Goal: Transaction & Acquisition: Purchase product/service

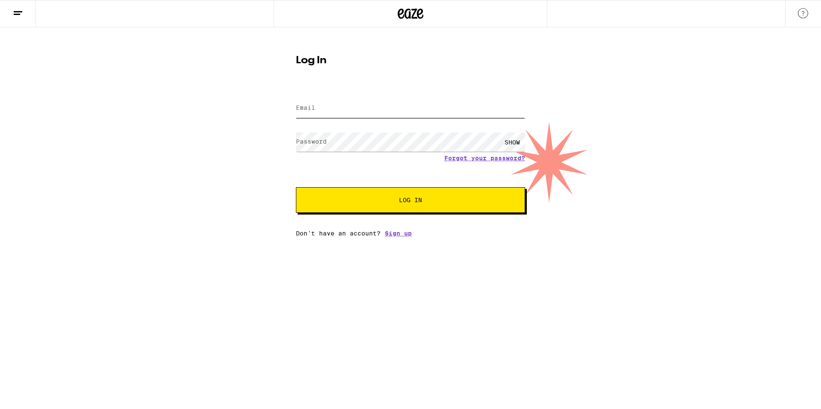
type input "[EMAIL_ADDRESS][DOMAIN_NAME]"
click at [388, 111] on input "[EMAIL_ADDRESS][DOMAIN_NAME]" at bounding box center [410, 108] width 229 height 19
click at [372, 216] on div "Email Email [EMAIL_ADDRESS][DOMAIN_NAME] Password Password SHOW Forgot your pas…" at bounding box center [410, 162] width 229 height 150
click at [372, 212] on button "Log In" at bounding box center [410, 200] width 229 height 26
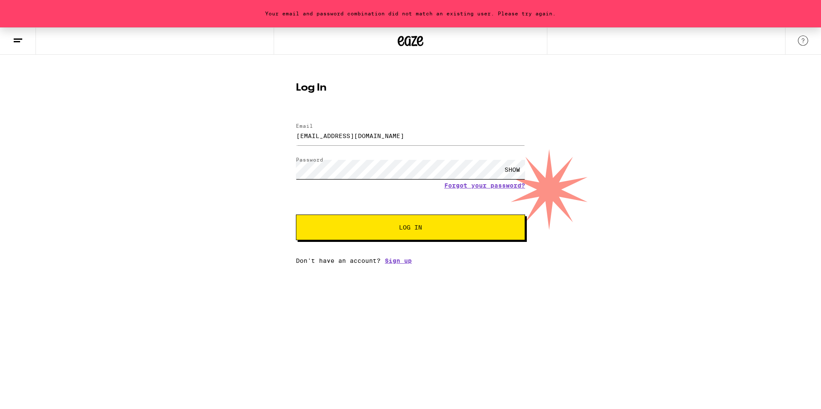
click at [277, 173] on div "Your email and password combination did not match an existing user. Please try …" at bounding box center [410, 145] width 821 height 237
click at [296, 215] on button "Log In" at bounding box center [410, 228] width 229 height 26
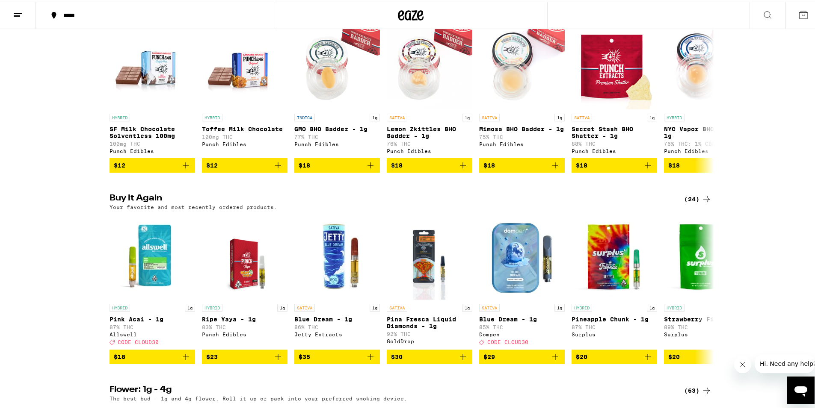
scroll to position [556, 0]
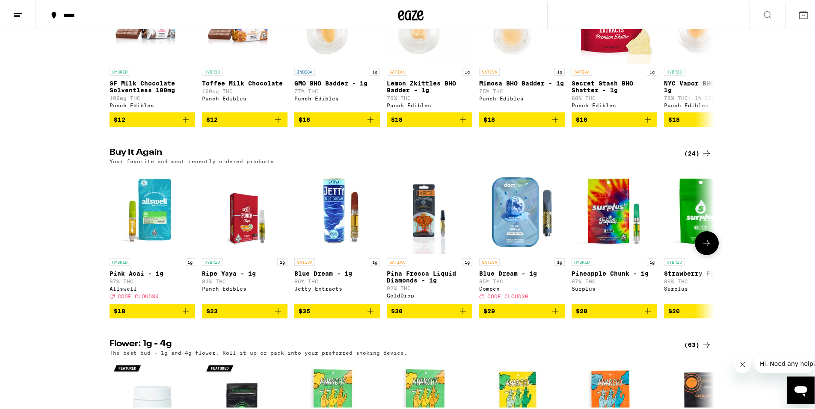
click at [460, 313] on icon "Add to bag" at bounding box center [463, 310] width 6 height 6
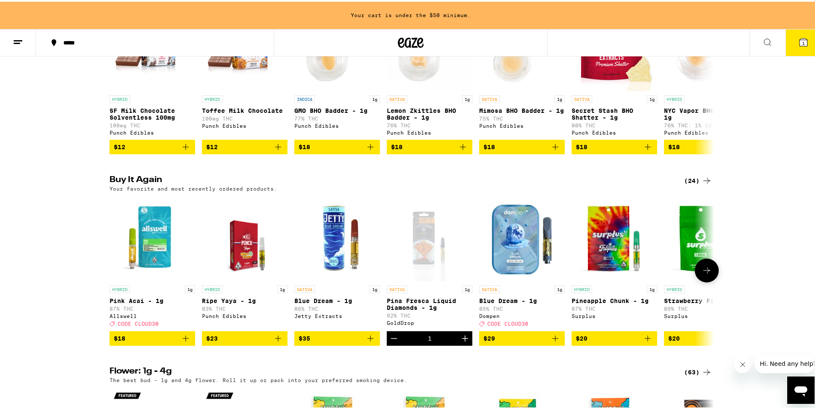
scroll to position [584, 0]
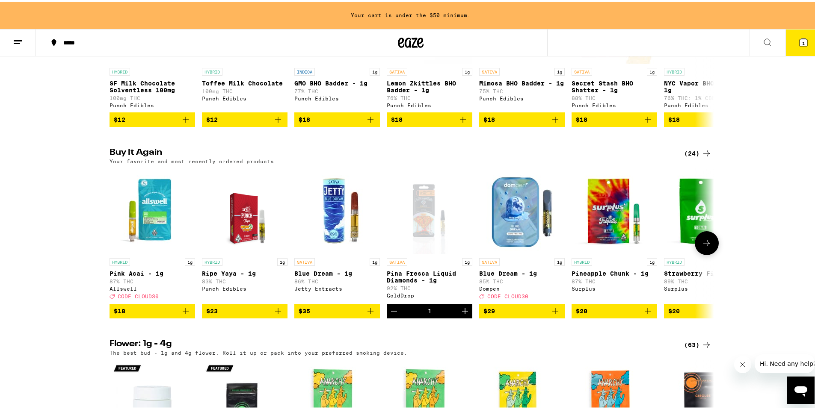
click at [646, 313] on icon "Add to bag" at bounding box center [648, 310] width 6 height 6
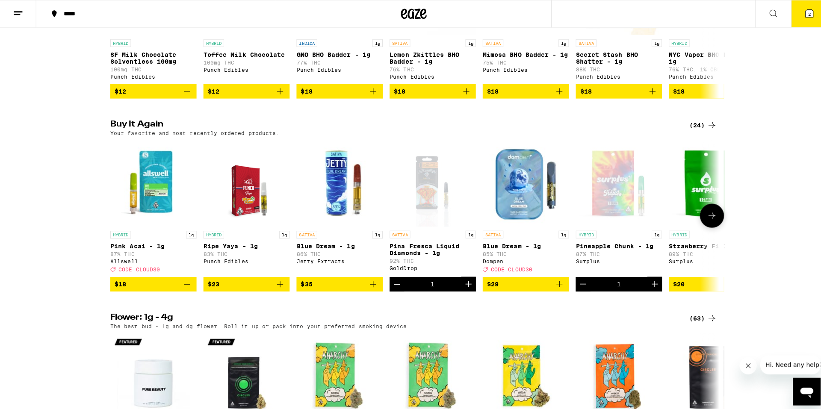
scroll to position [556, 0]
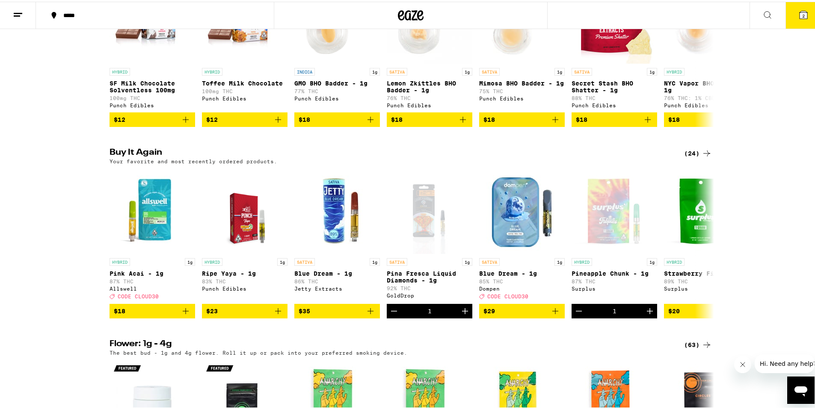
click at [802, 18] on button "2" at bounding box center [803, 13] width 36 height 27
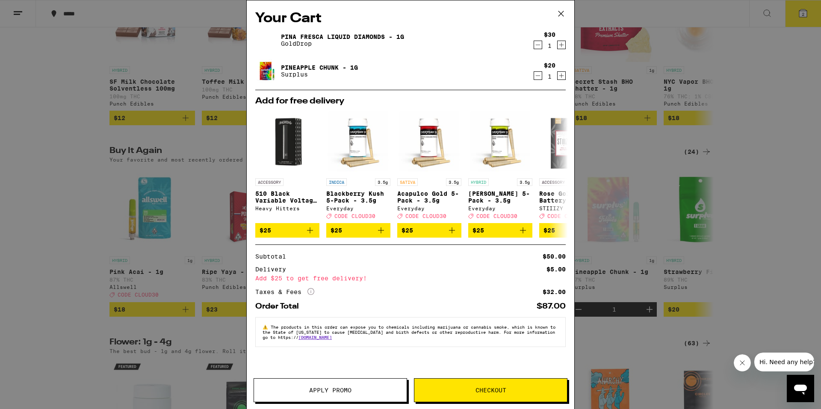
click at [506, 392] on span "Checkout" at bounding box center [491, 391] width 31 height 6
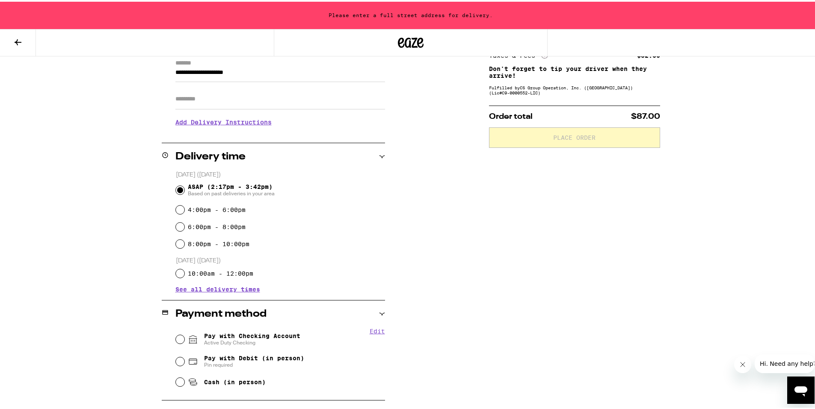
scroll to position [203, 0]
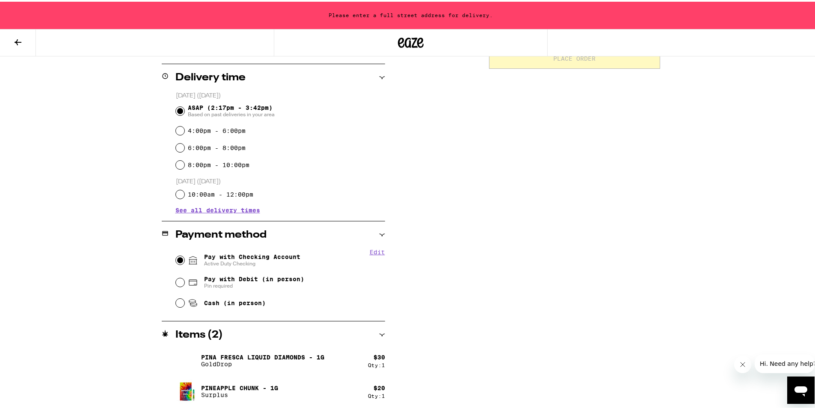
click at [176, 260] on input "Pay with Checking Account Active Duty Checking" at bounding box center [180, 259] width 9 height 9
radio input "true"
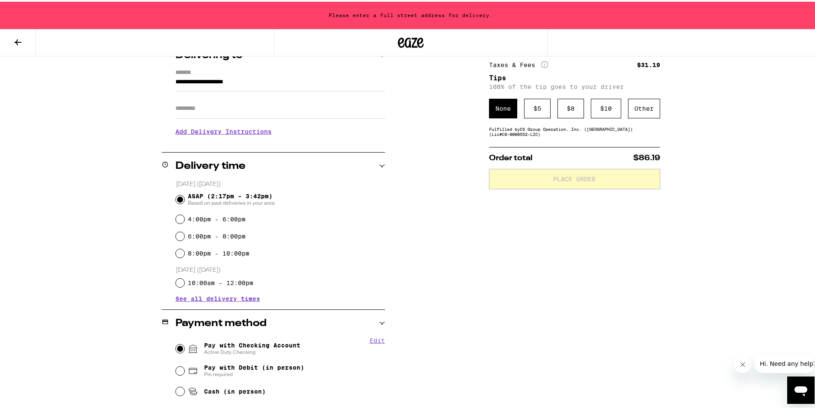
scroll to position [0, 0]
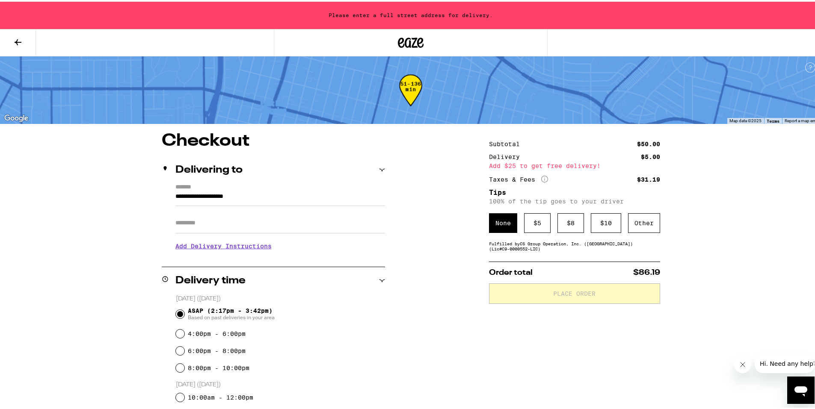
click at [175, 197] on input "**********" at bounding box center [280, 197] width 210 height 15
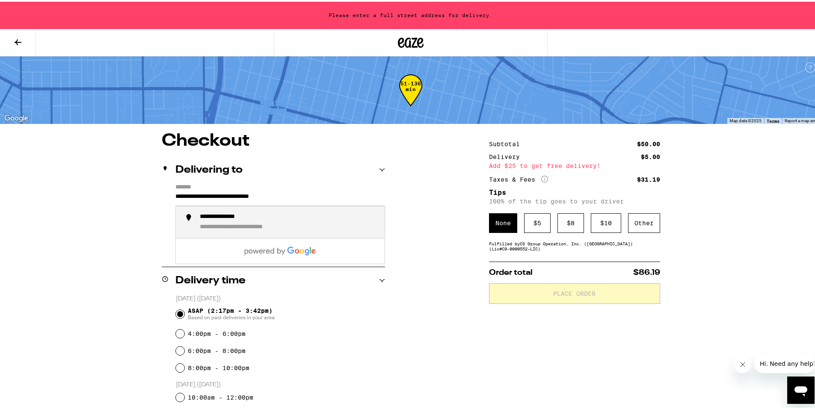
click at [272, 230] on div "**********" at bounding box center [256, 226] width 112 height 8
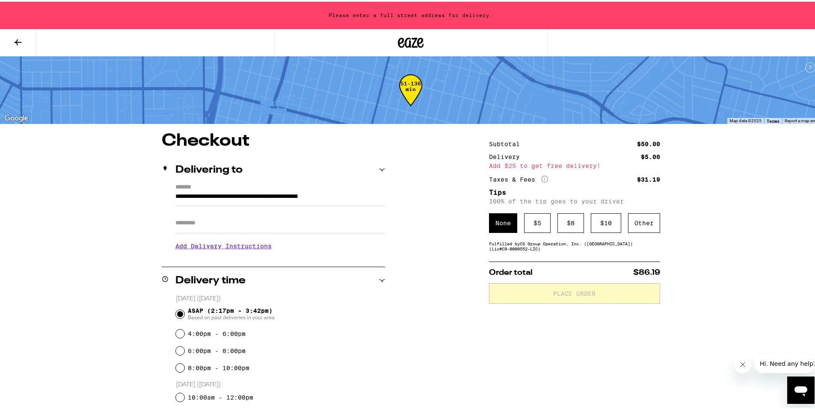
type input "**********"
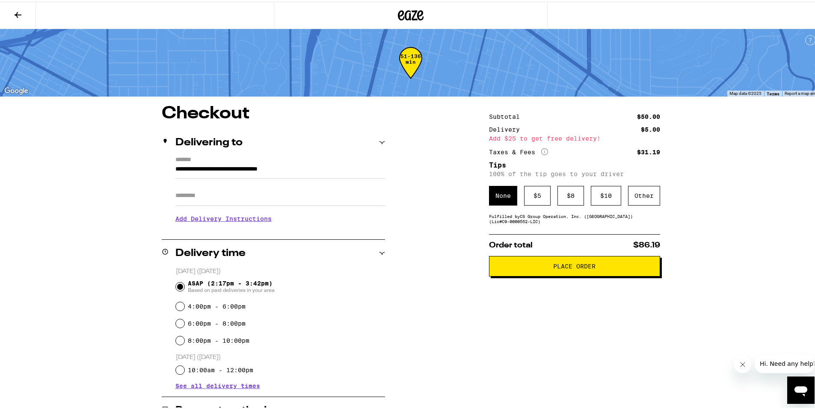
click at [521, 266] on span "Place Order" at bounding box center [574, 265] width 157 height 6
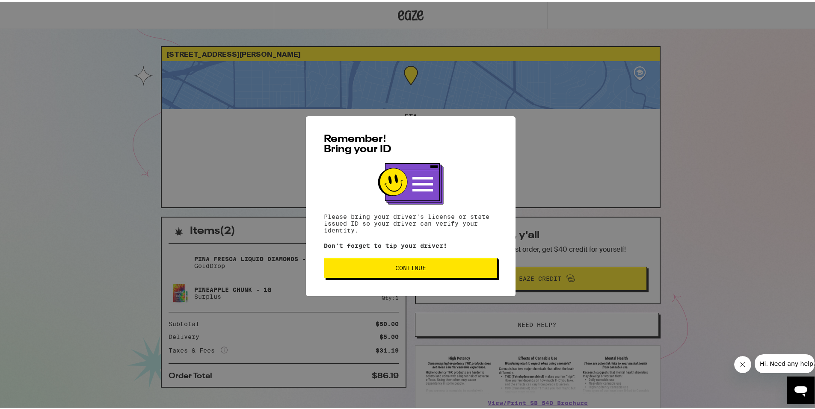
click at [462, 272] on button "Continue" at bounding box center [411, 266] width 174 height 21
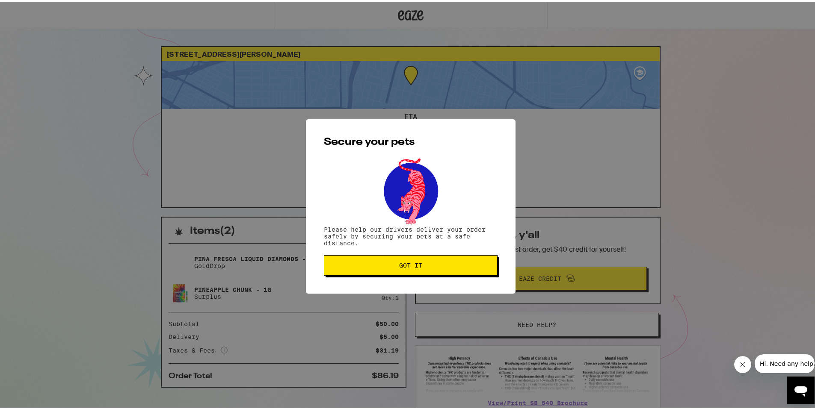
click at [418, 264] on span "Got it" at bounding box center [410, 264] width 23 height 6
